Goal: Use online tool/utility: Use online tool/utility

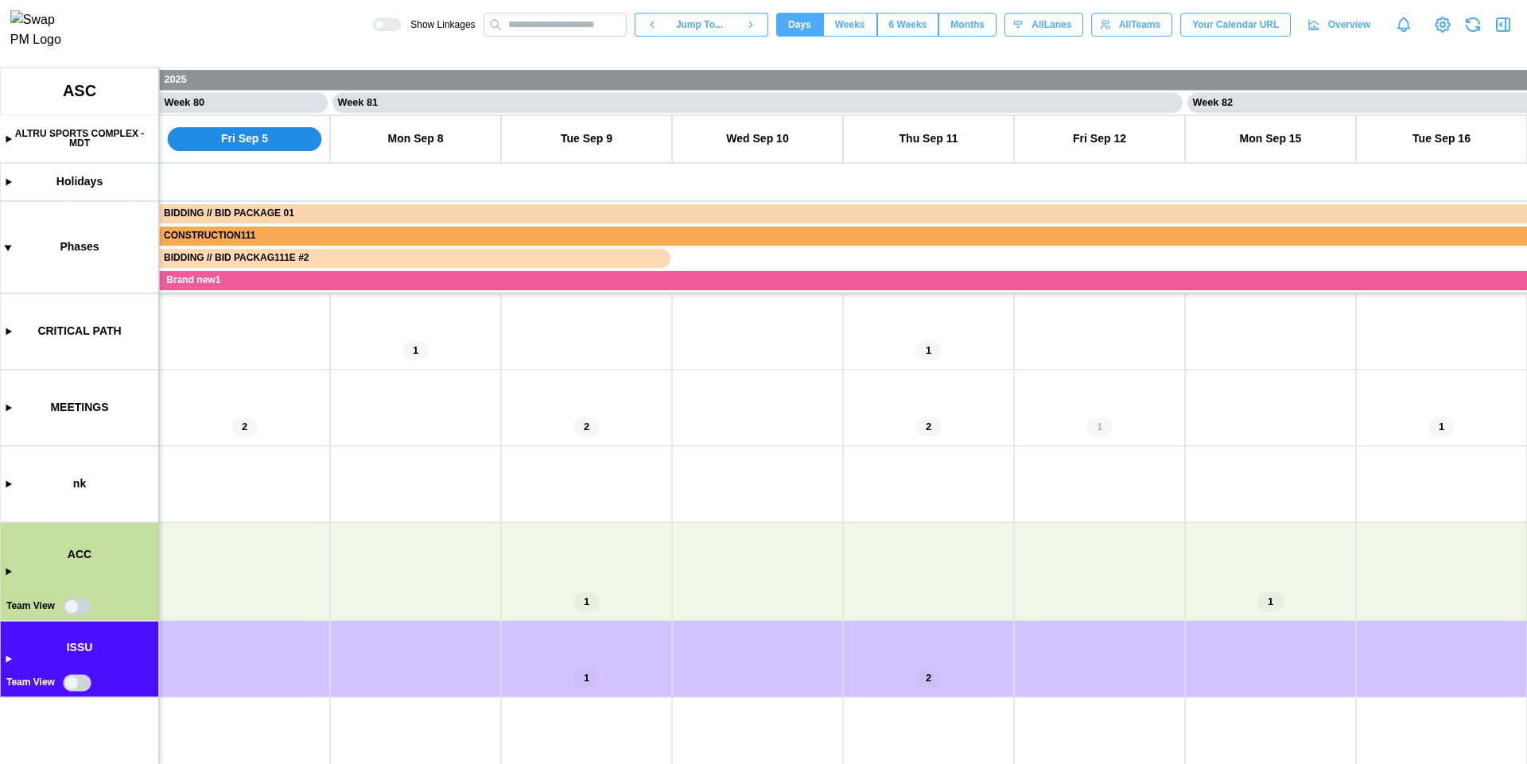
scroll to position [0, 68231]
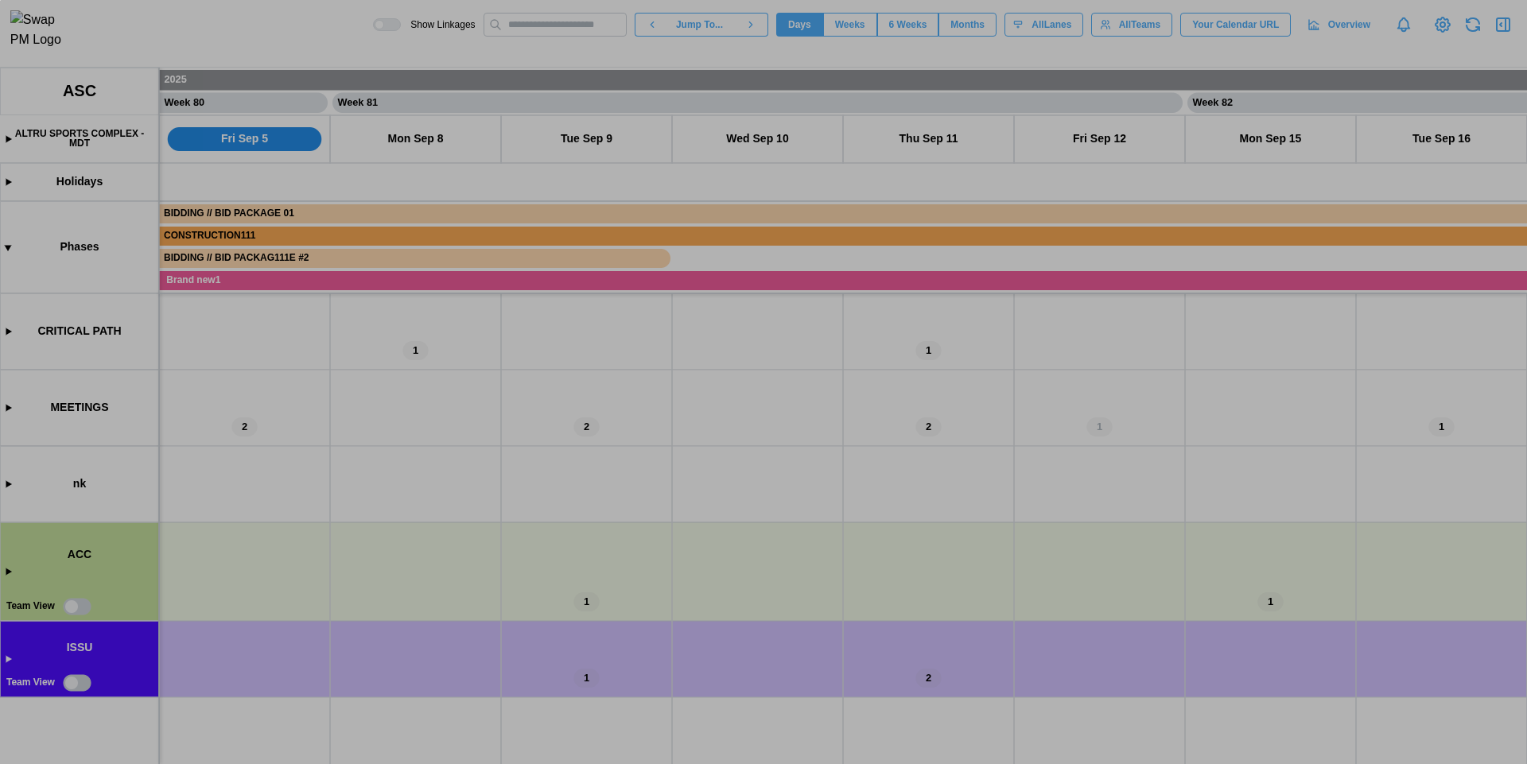
click at [894, 29] on div "0 X 0" at bounding box center [763, 382] width 1527 height 764
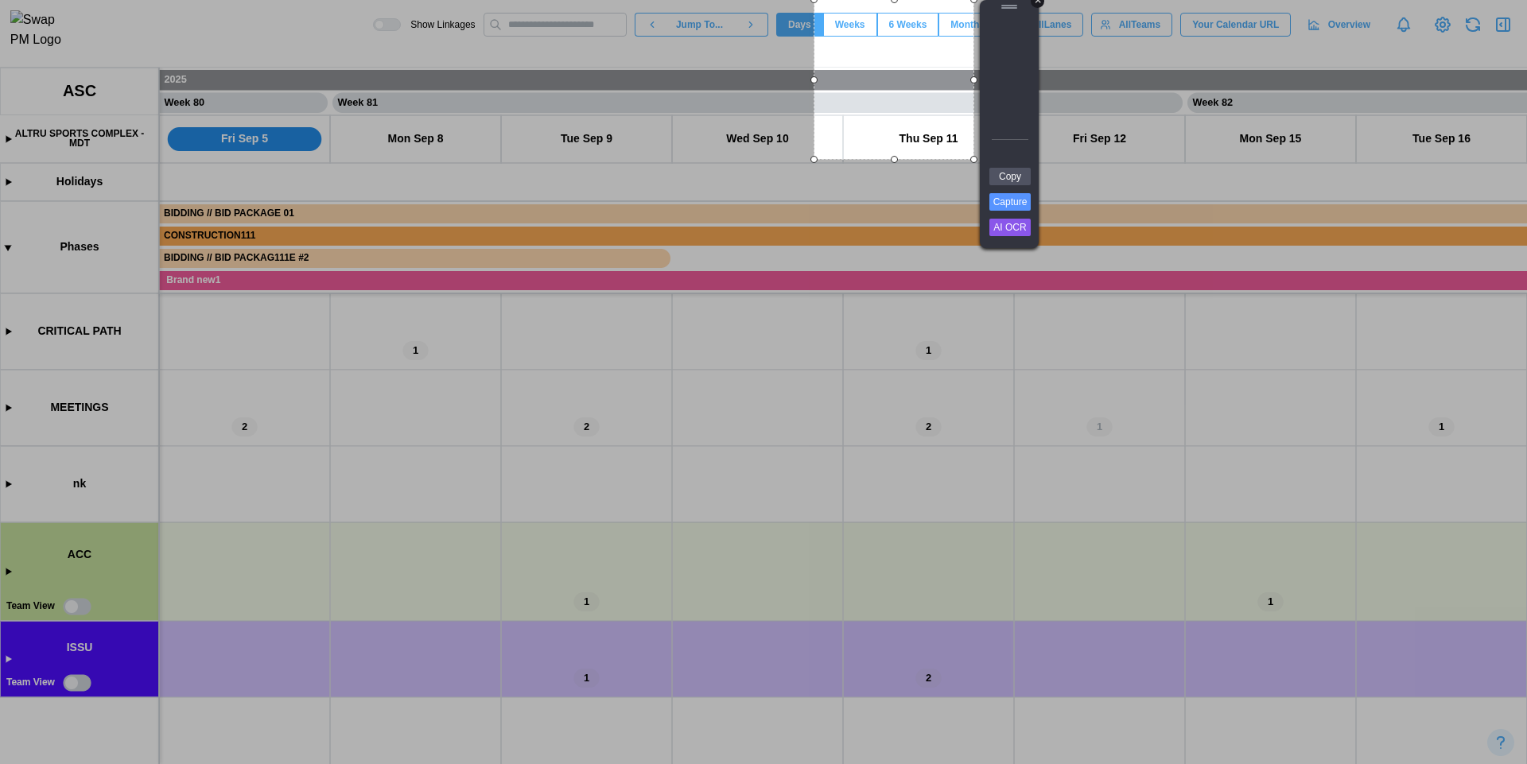
click at [1042, 5] on div "+" at bounding box center [1038, 1] width 14 height 14
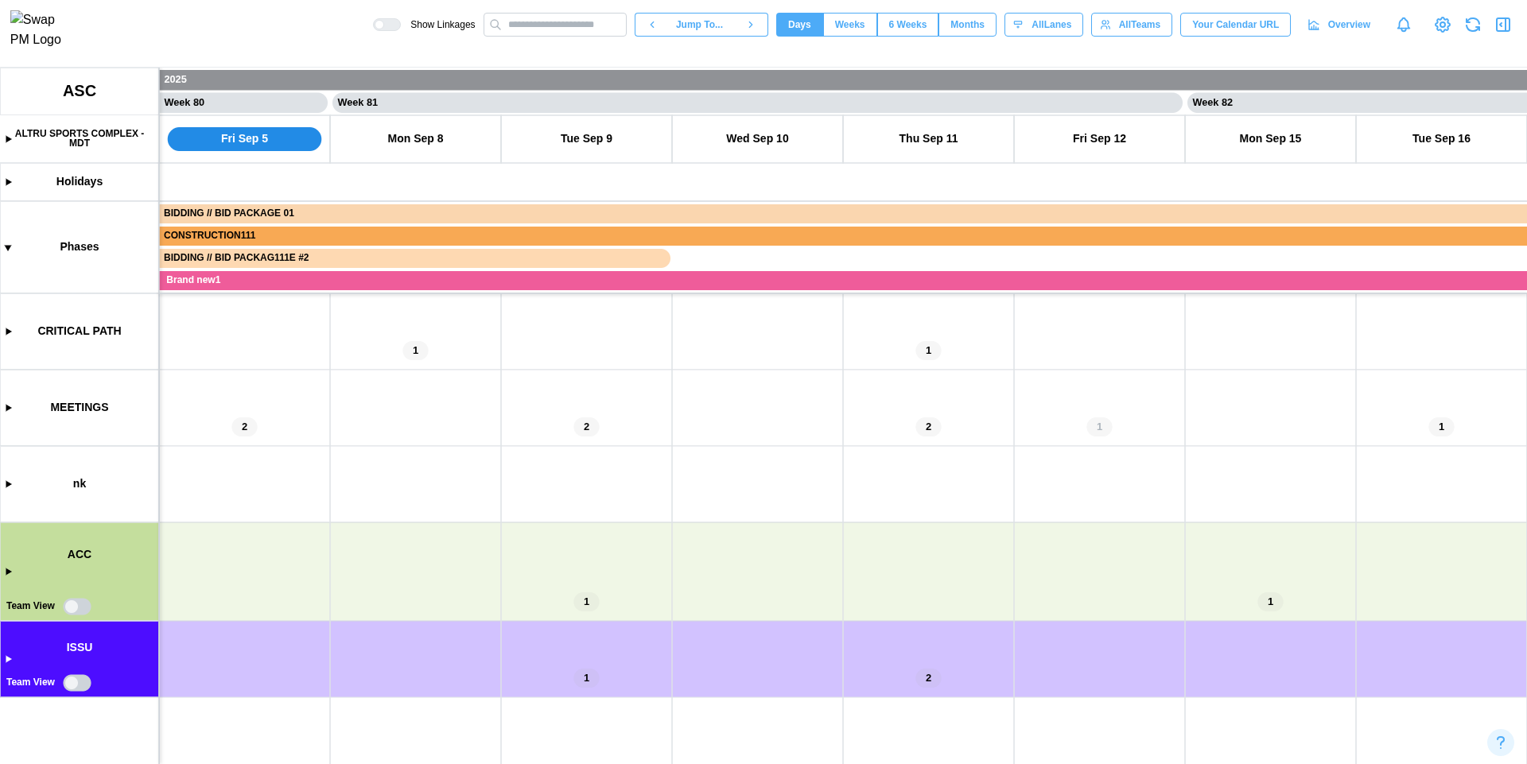
click at [911, 32] on span "6 Weeks" at bounding box center [908, 25] width 38 height 22
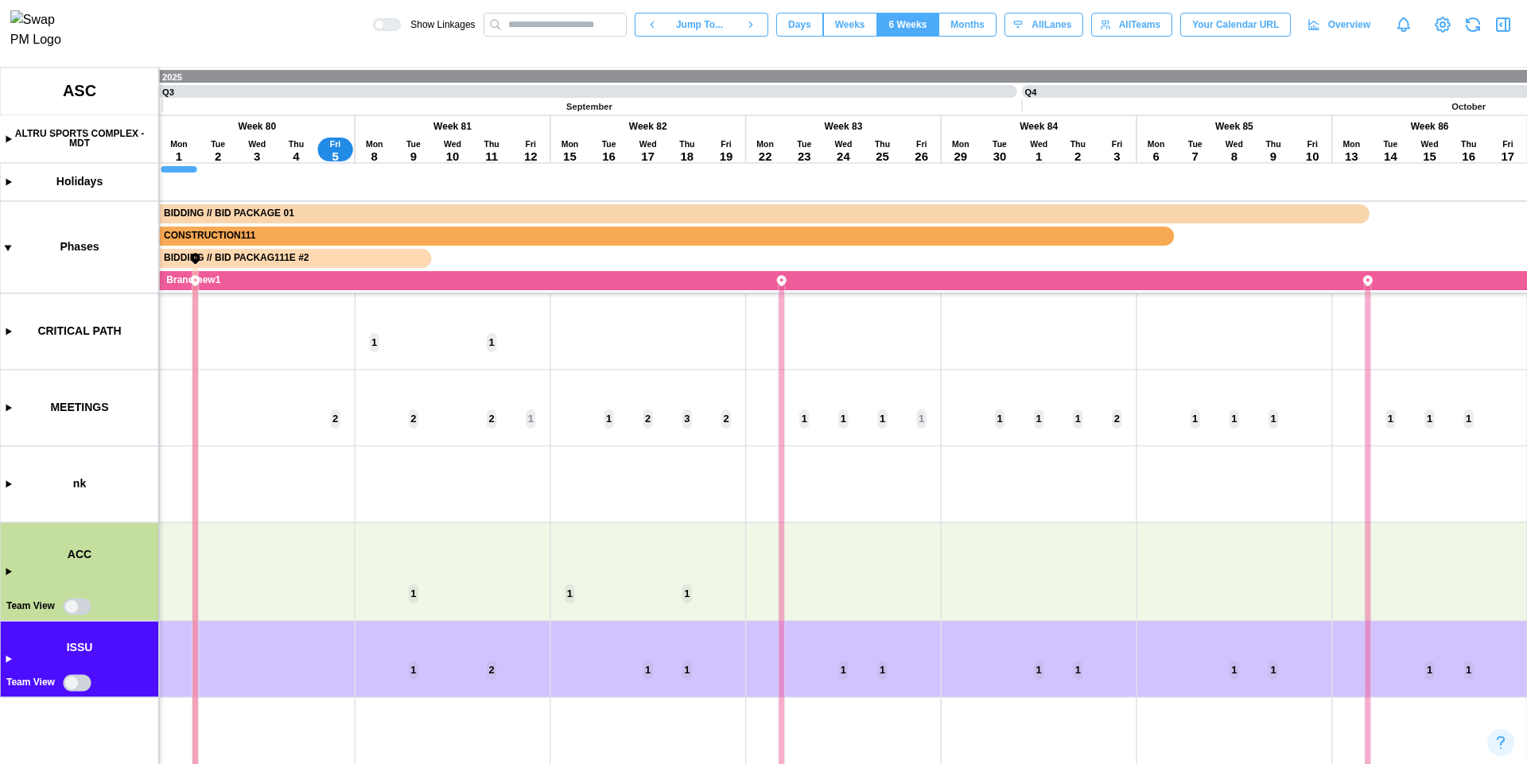
scroll to position [0, 15439]
type input "**********"
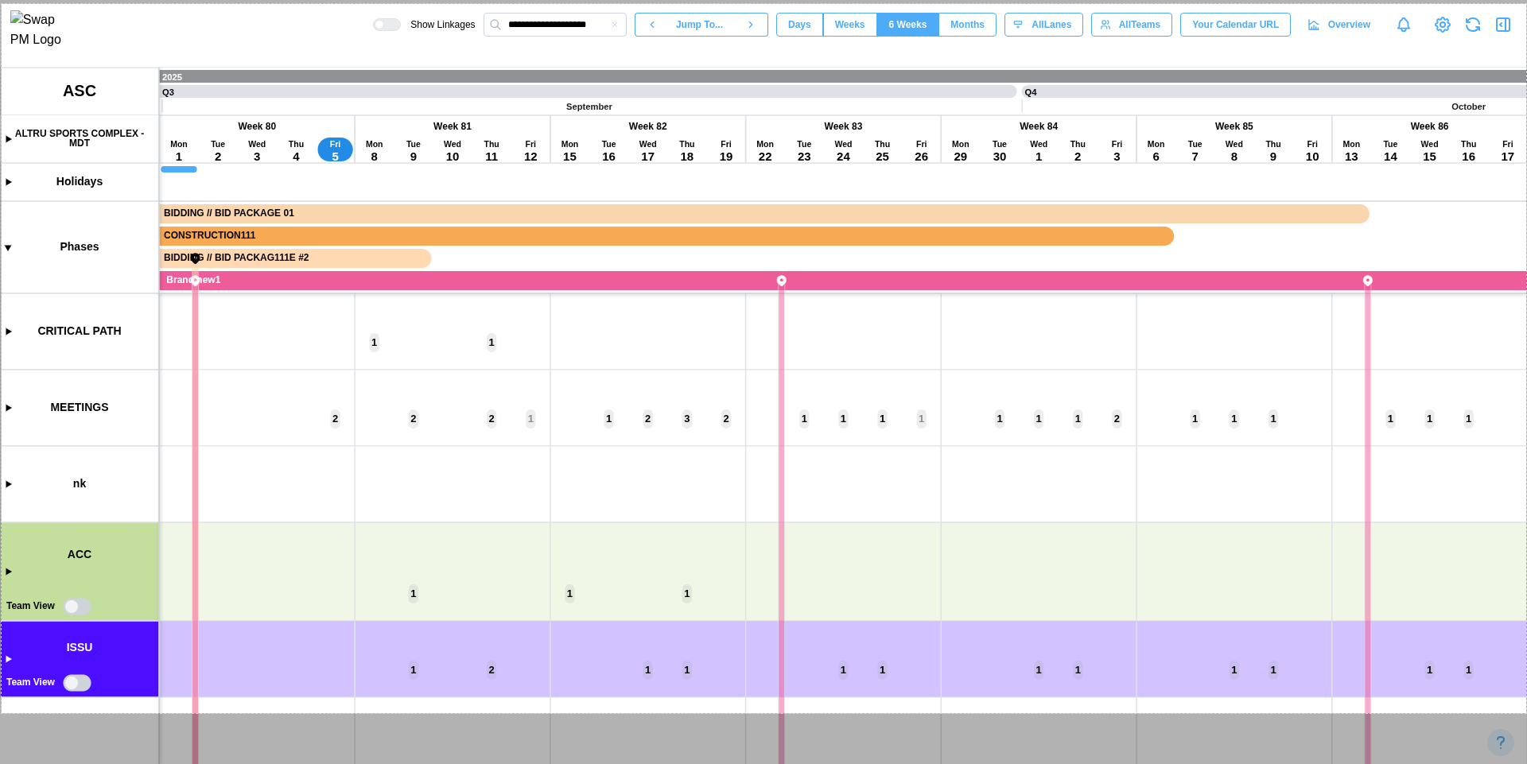
drag, startPoint x: 2, startPoint y: 4, endPoint x: 1526, endPoint y: 713, distance: 1681.7
click at [1526, 713] on div "1917 X 892" at bounding box center [763, 382] width 1527 height 764
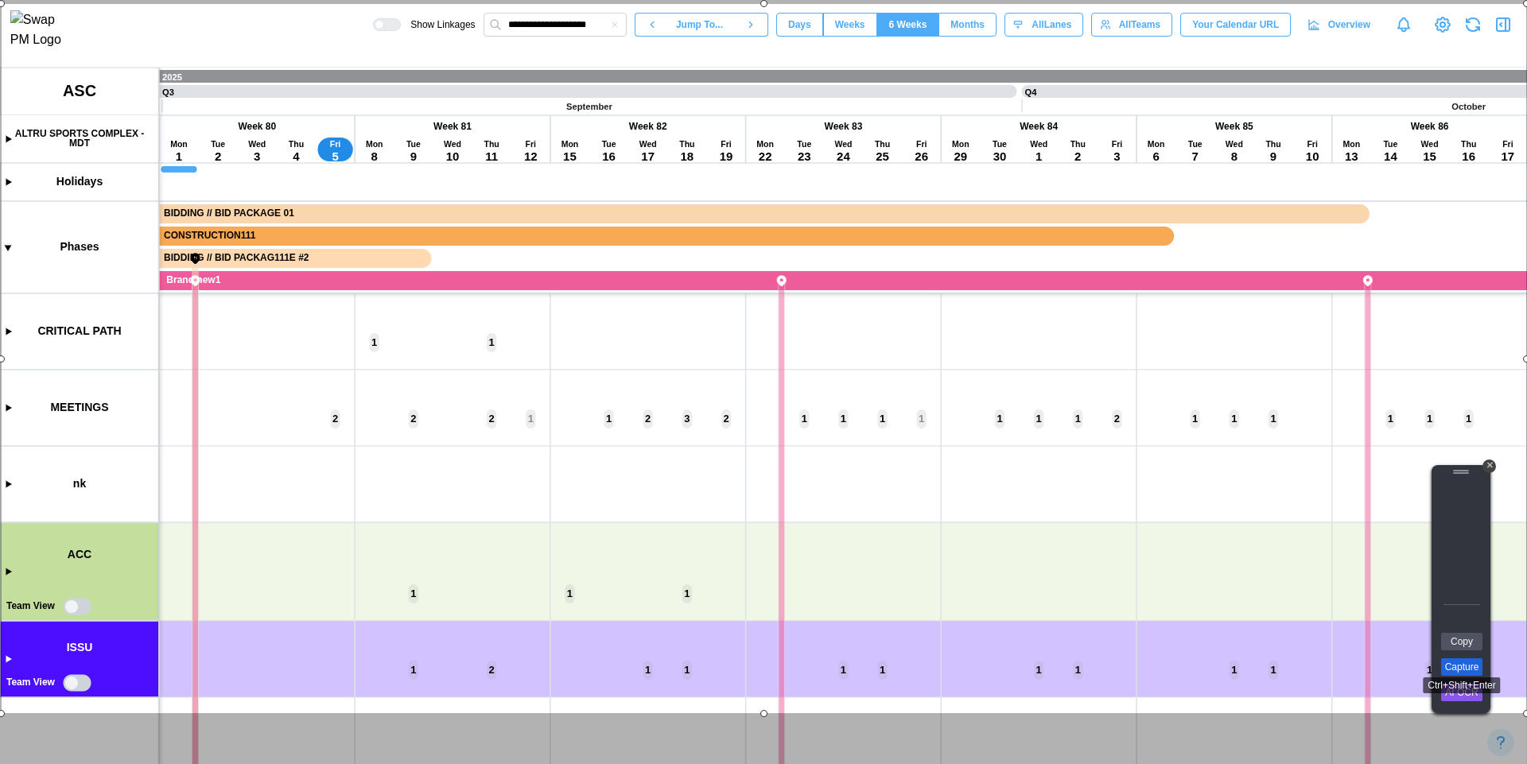
click at [1461, 672] on link "Capture" at bounding box center [1461, 667] width 41 height 17
